Goal: Navigation & Orientation: Go to known website

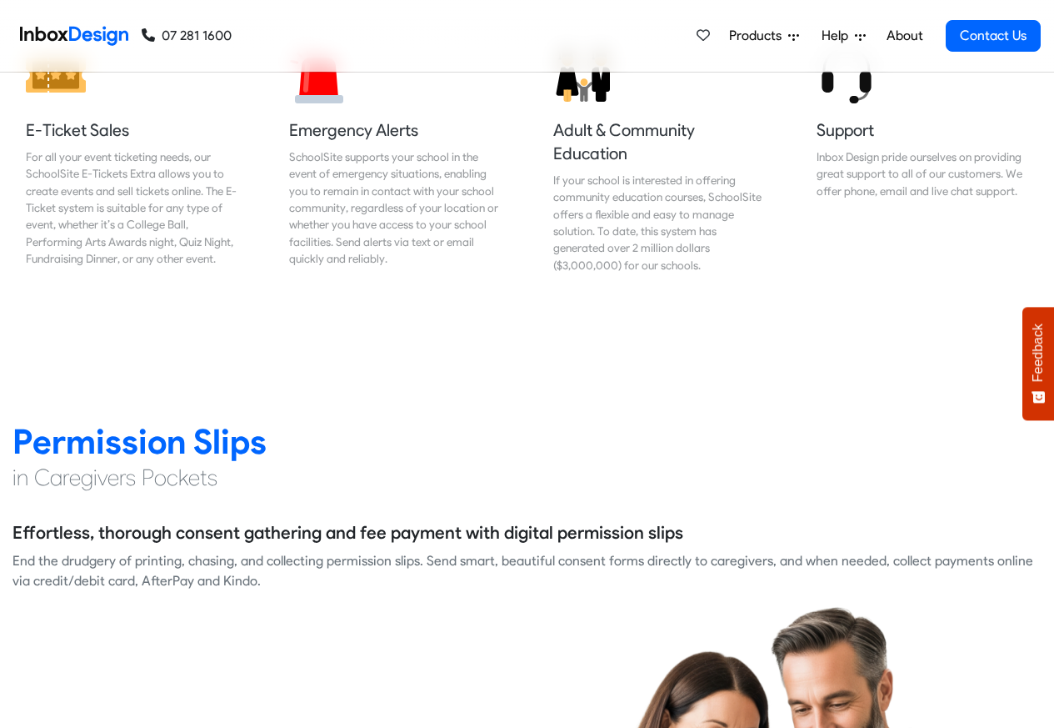
scroll to position [2500, 0]
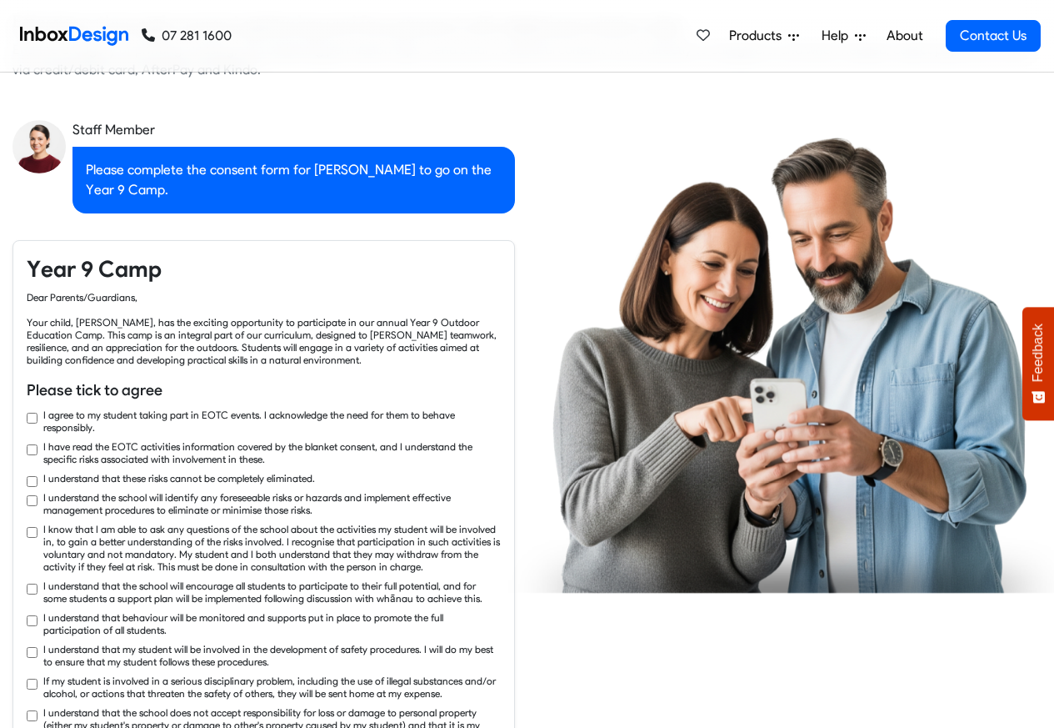
checkbox input "true"
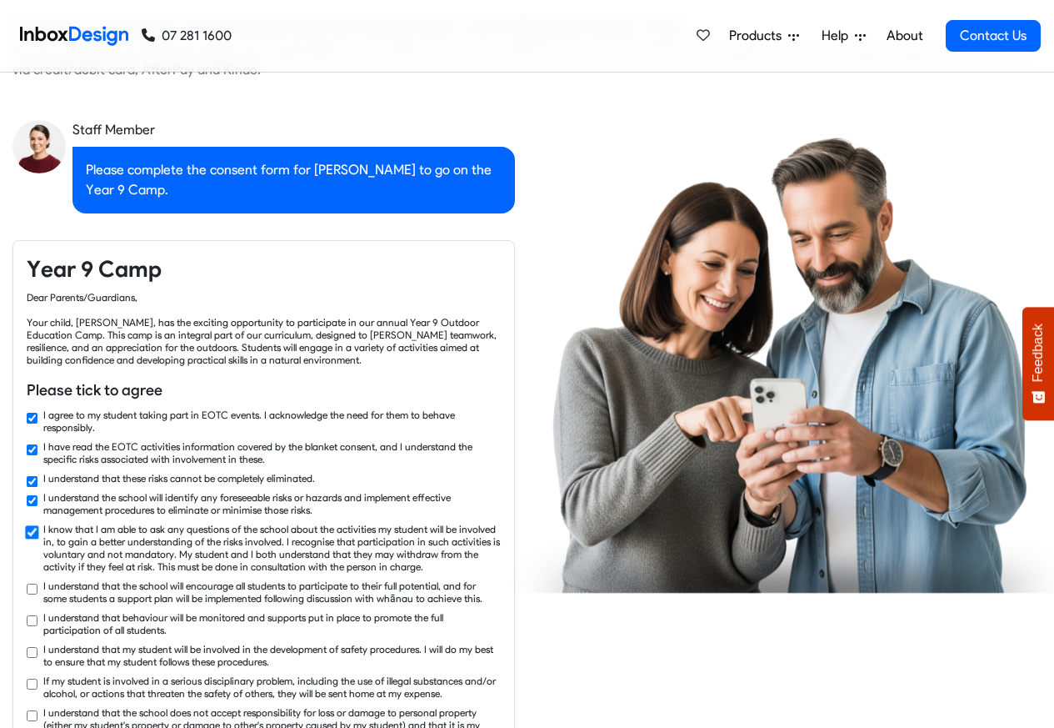
checkbox input "true"
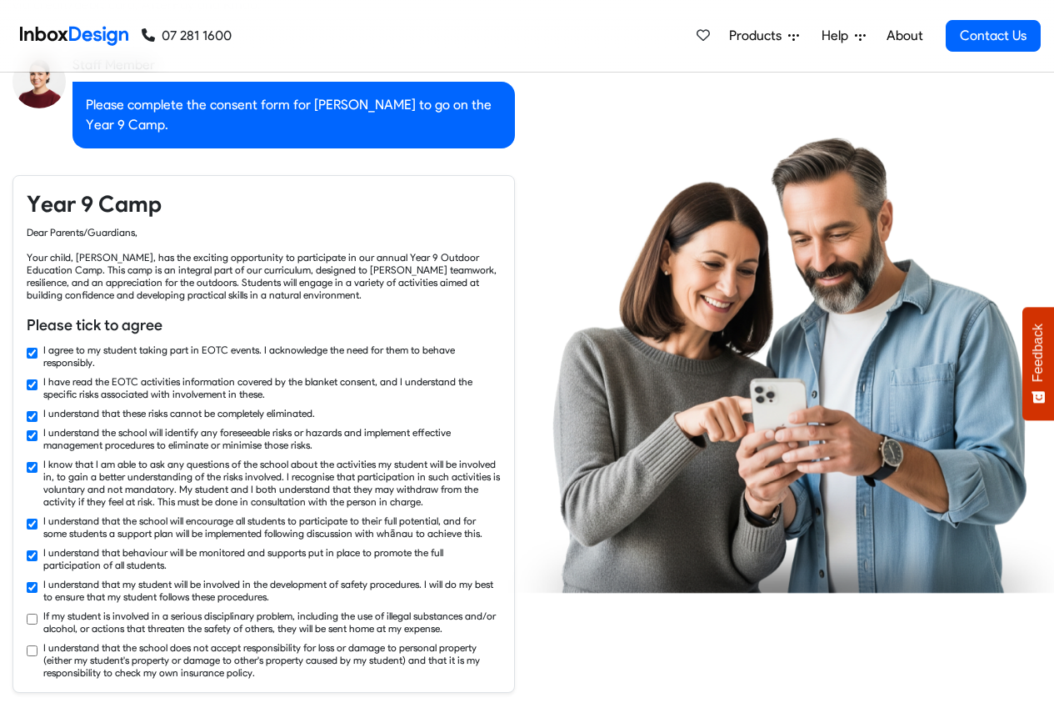
checkbox input "true"
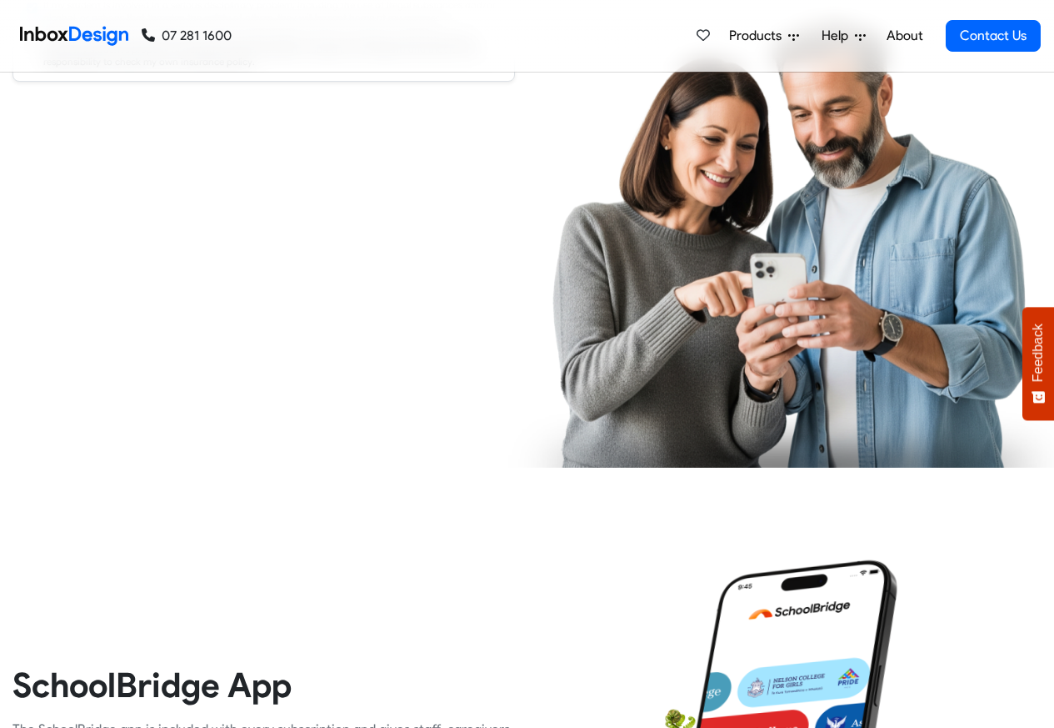
scroll to position [3200, 0]
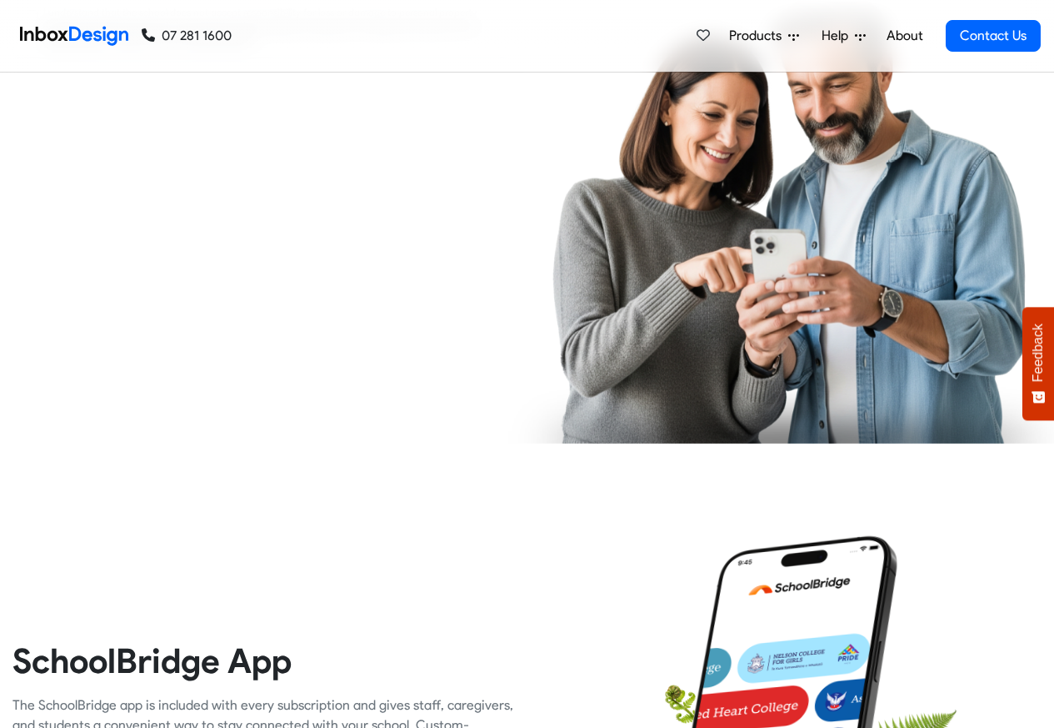
checkbox input "true"
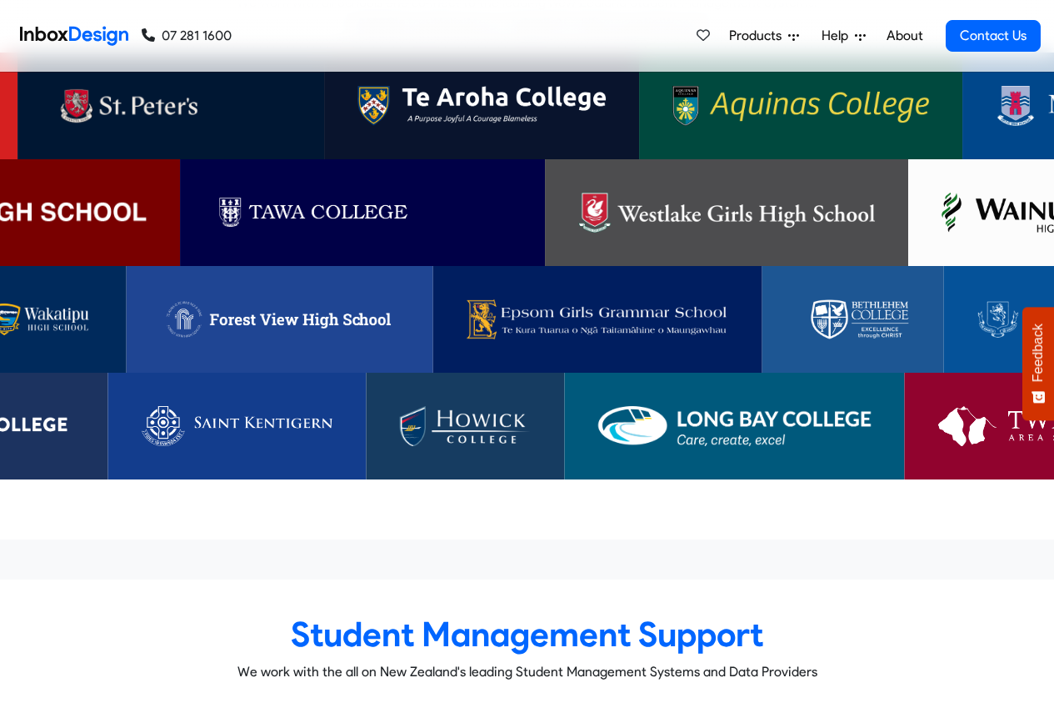
scroll to position [5306, 0]
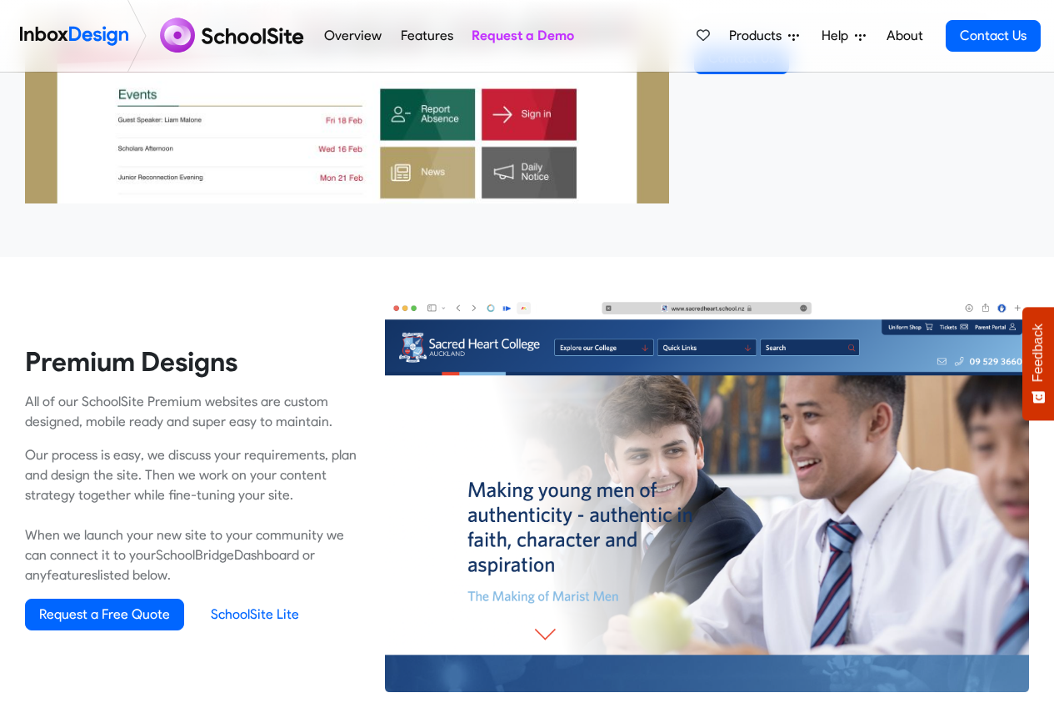
scroll to position [1000, 0]
